Goal: Complete application form

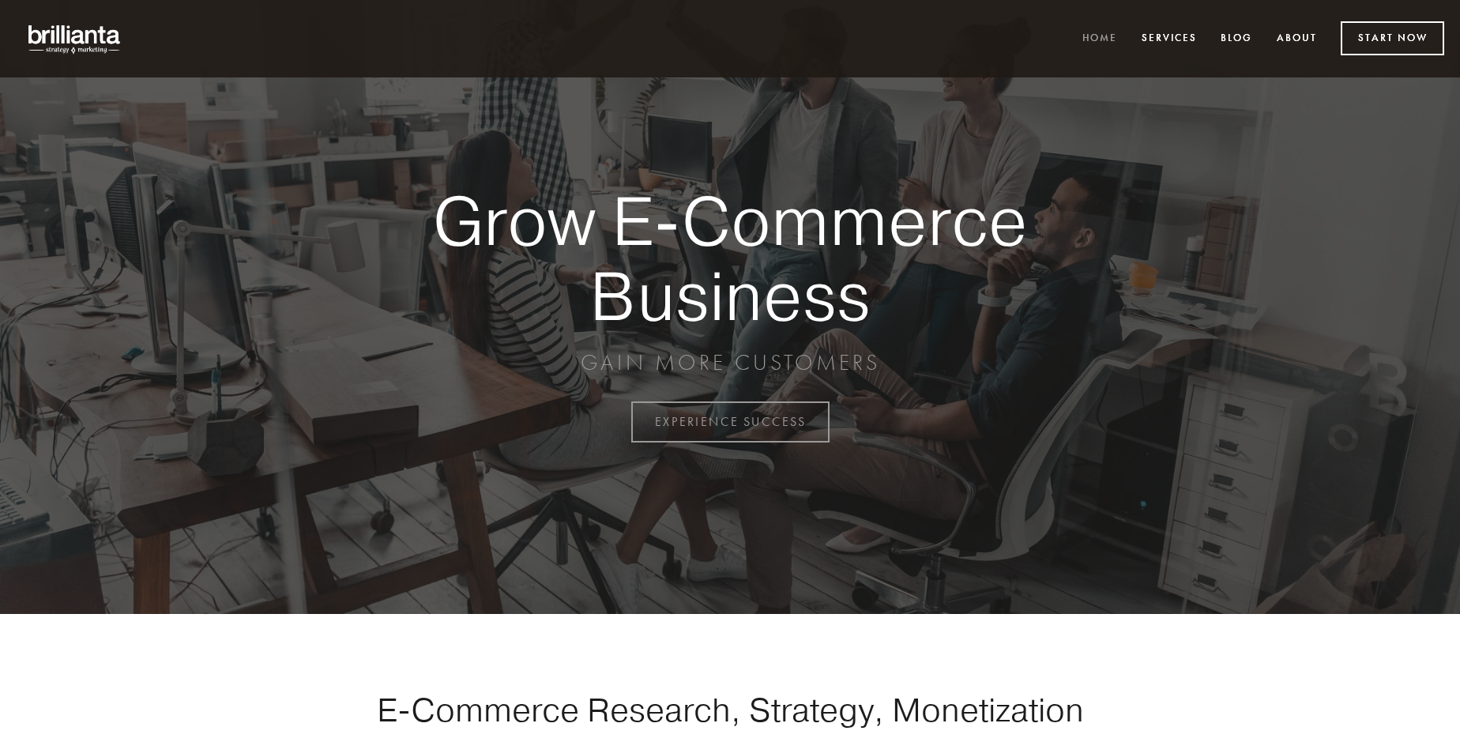
scroll to position [4140, 0]
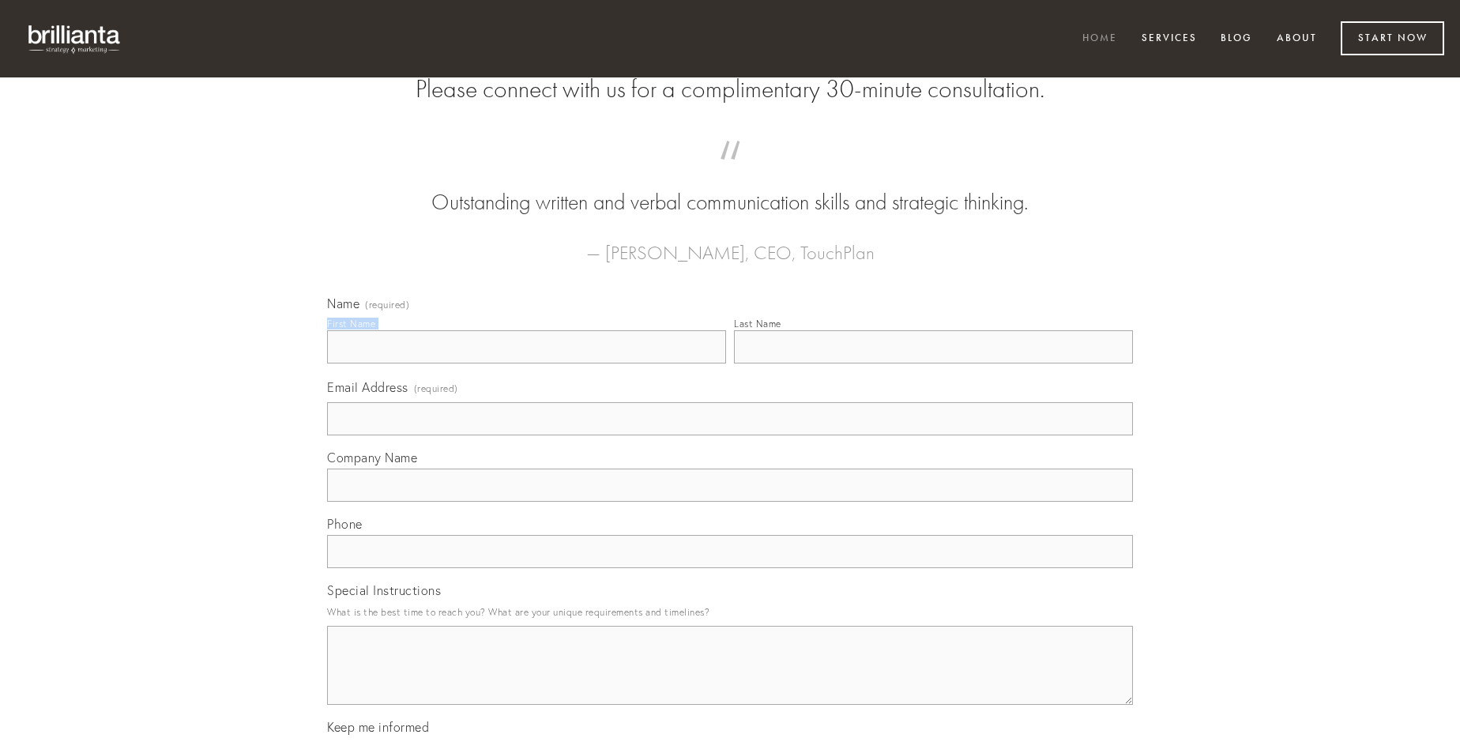
type input "[PERSON_NAME] I"
click at [933, 363] on input "Last Name" at bounding box center [933, 346] width 399 height 33
type input "[PERSON_NAME] I"
click at [730, 435] on input "Email Address (required)" at bounding box center [730, 418] width 806 height 33
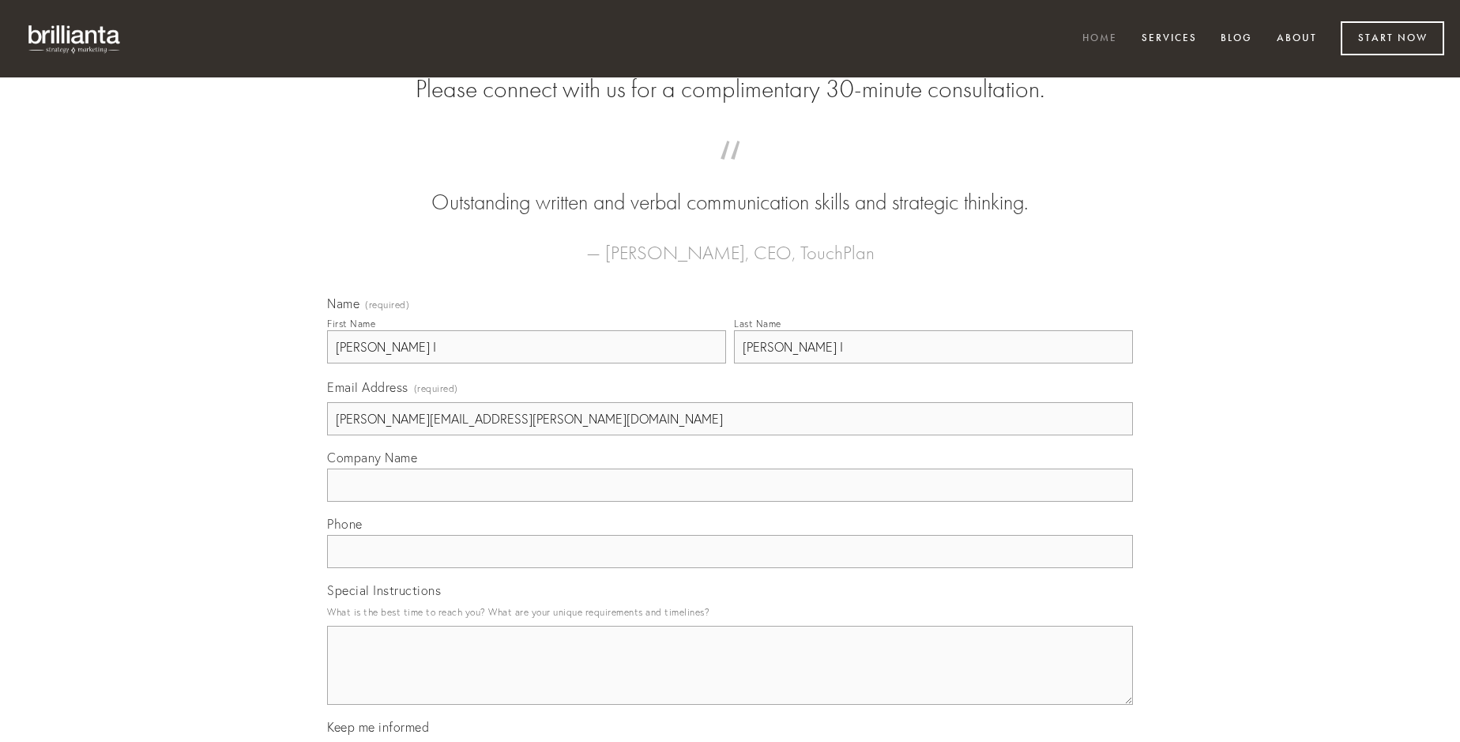
type input "[PERSON_NAME][EMAIL_ADDRESS][PERSON_NAME][DOMAIN_NAME]"
click at [730, 502] on input "Company Name" at bounding box center [730, 484] width 806 height 33
type input "cupiditas"
click at [730, 568] on input "text" at bounding box center [730, 551] width 806 height 33
click at [730, 679] on textarea "Special Instructions" at bounding box center [730, 665] width 806 height 79
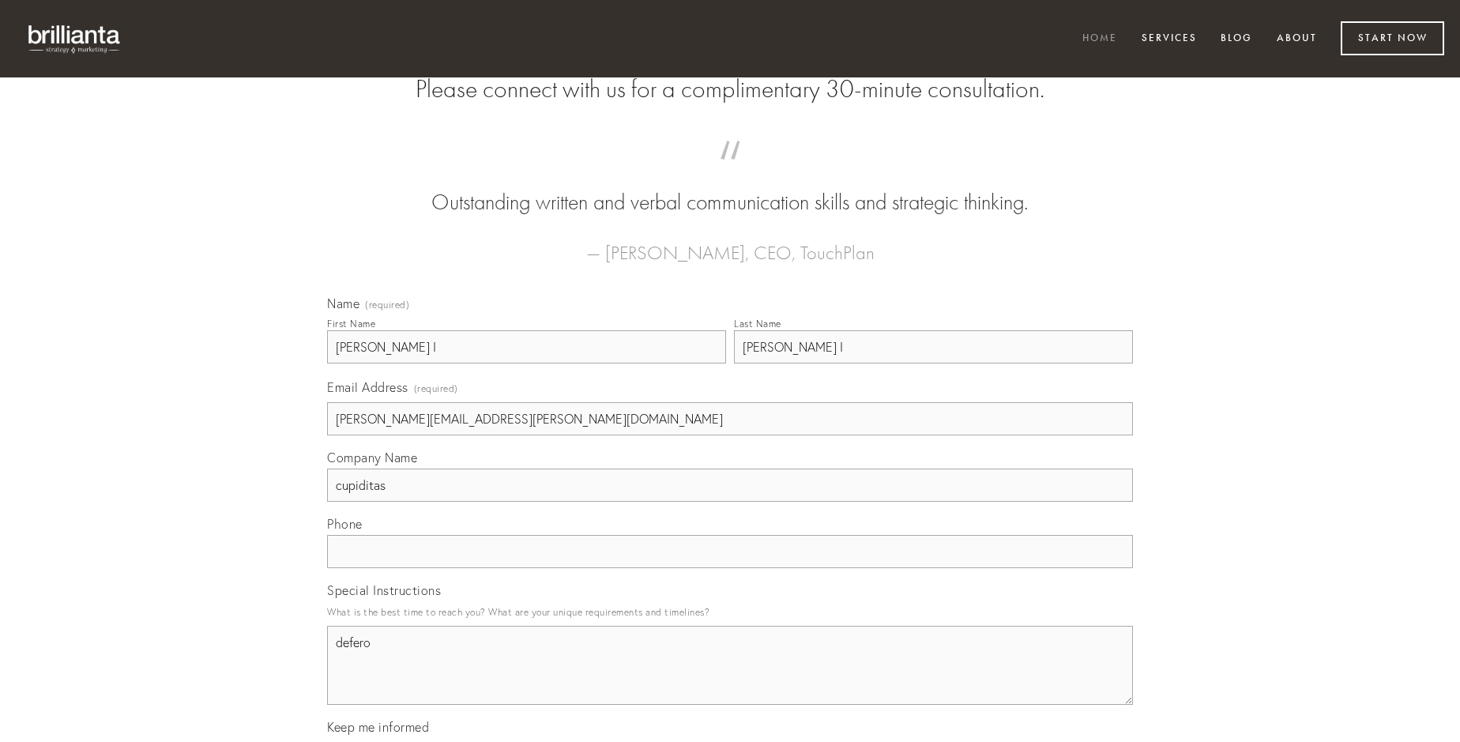
type textarea "defero"
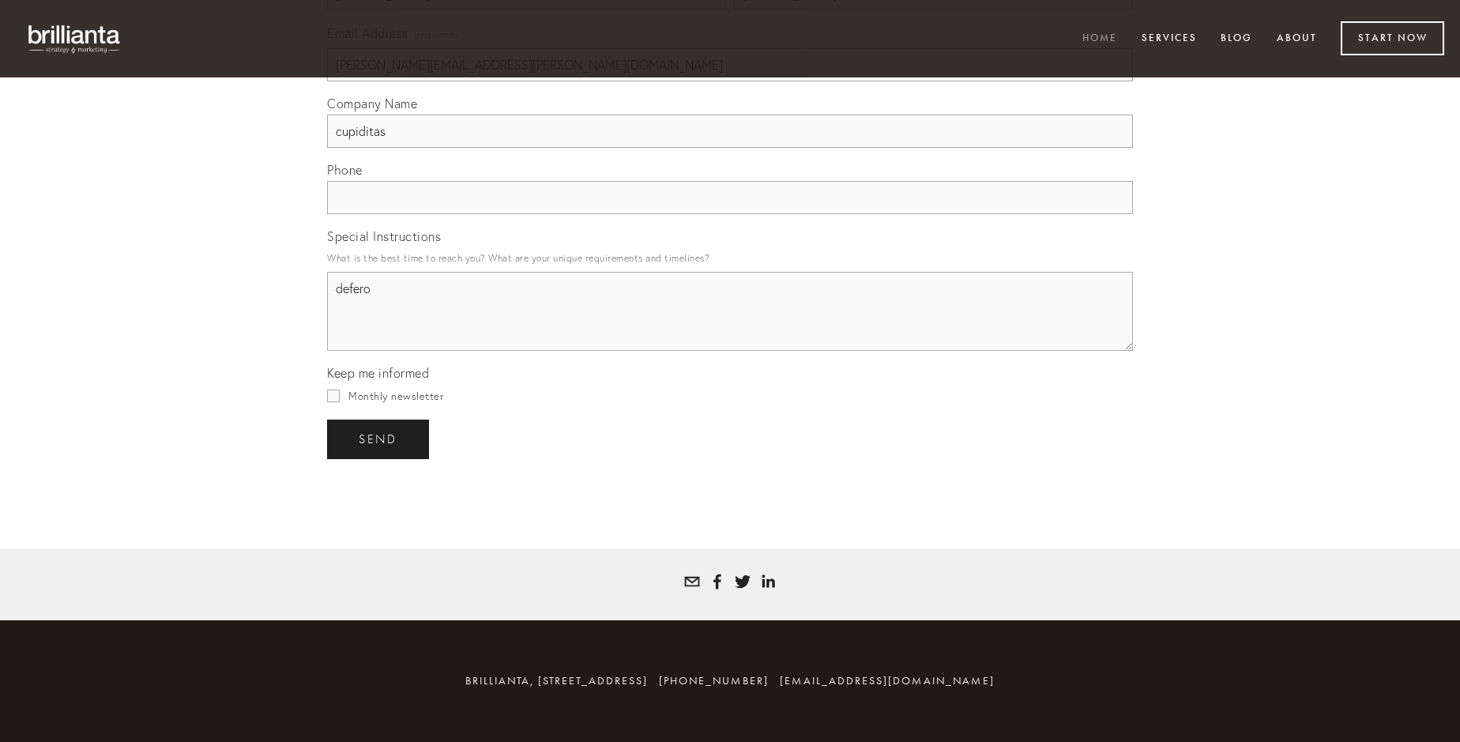
click at [379, 438] on span "send" at bounding box center [378, 439] width 39 height 14
